Goal: Information Seeking & Learning: Learn about a topic

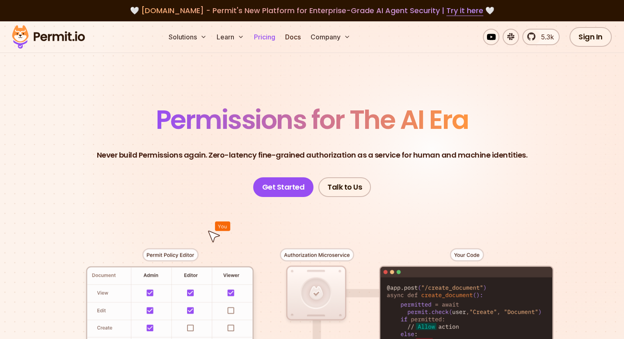
click at [279, 39] on link "Pricing" at bounding box center [265, 37] width 28 height 16
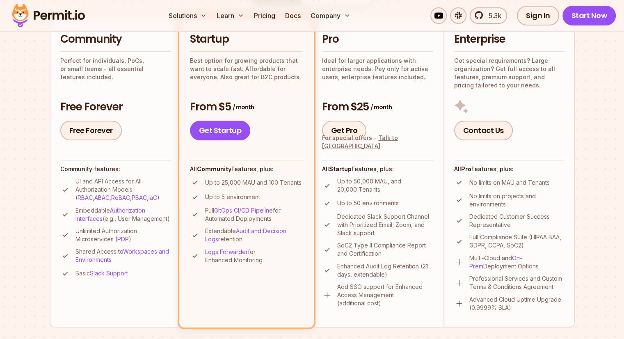
scroll to position [205, 0]
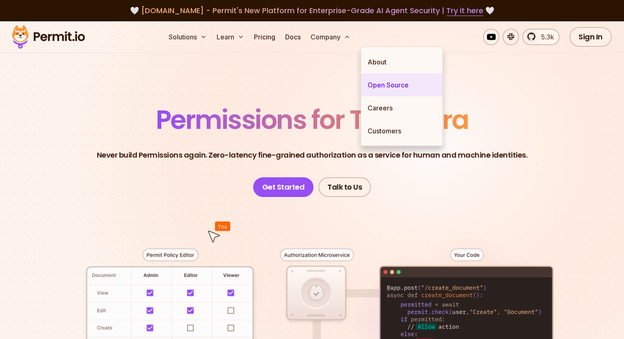
click at [389, 85] on link "Open Source" at bounding box center [401, 84] width 81 height 23
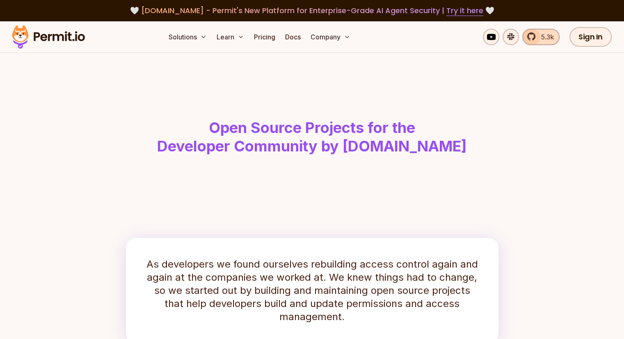
click at [537, 37] on link "5.3k" at bounding box center [541, 37] width 37 height 16
